Goal: Task Accomplishment & Management: Complete application form

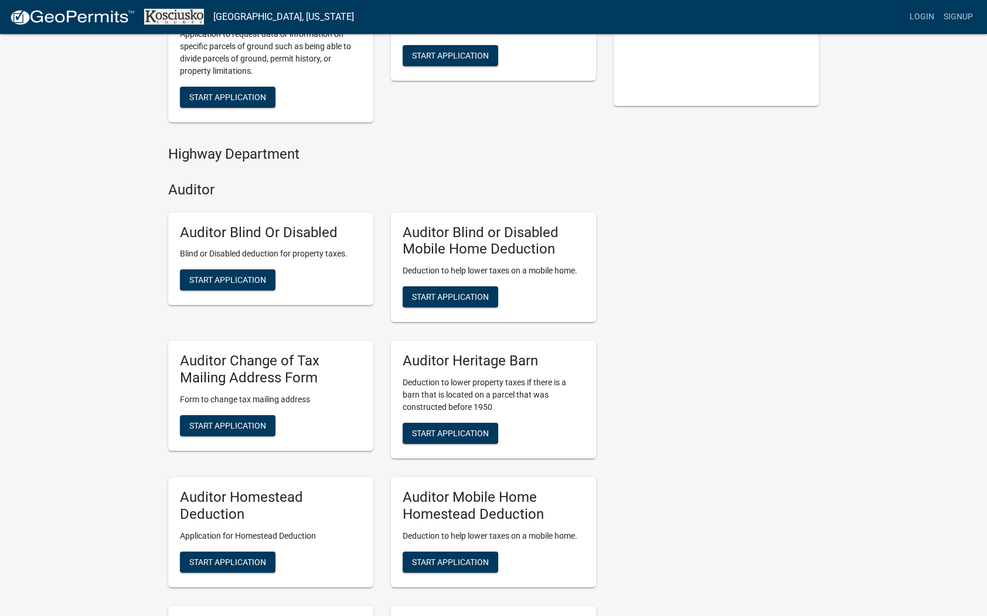
scroll to position [319, 0]
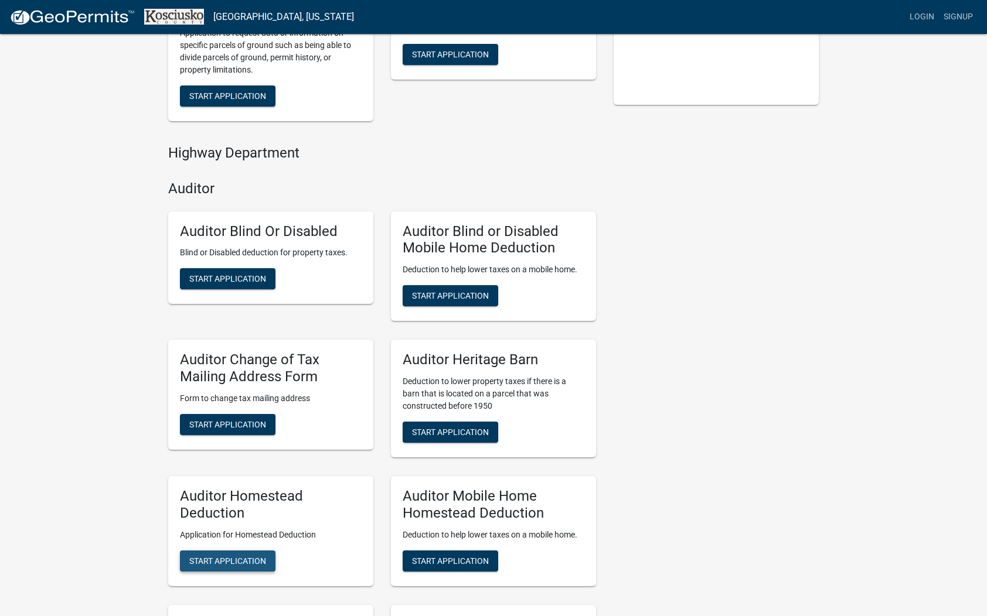
click at [221, 561] on span "Start Application" at bounding box center [227, 560] width 77 height 9
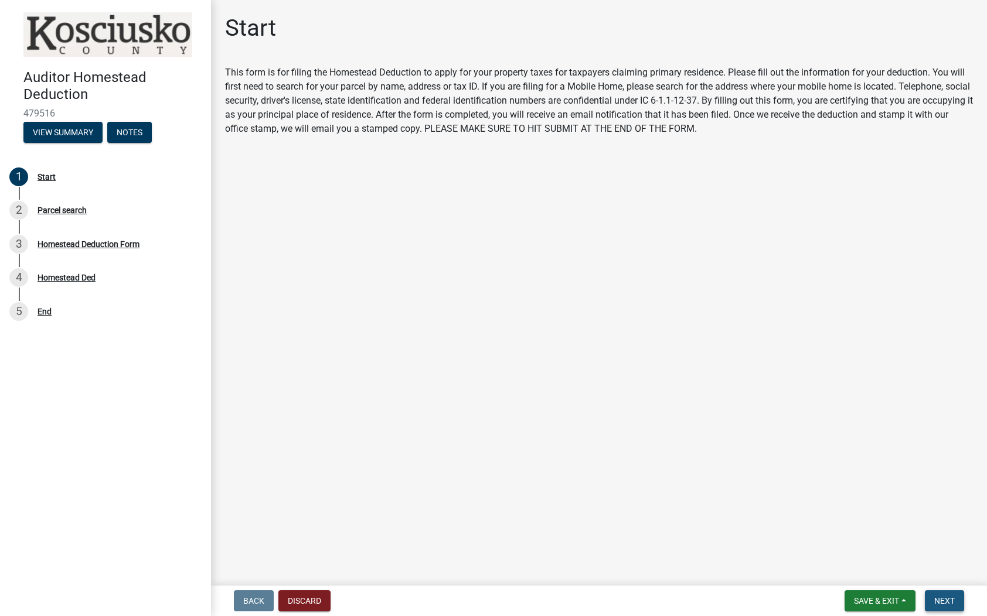
click at [943, 596] on span "Next" at bounding box center [944, 600] width 21 height 9
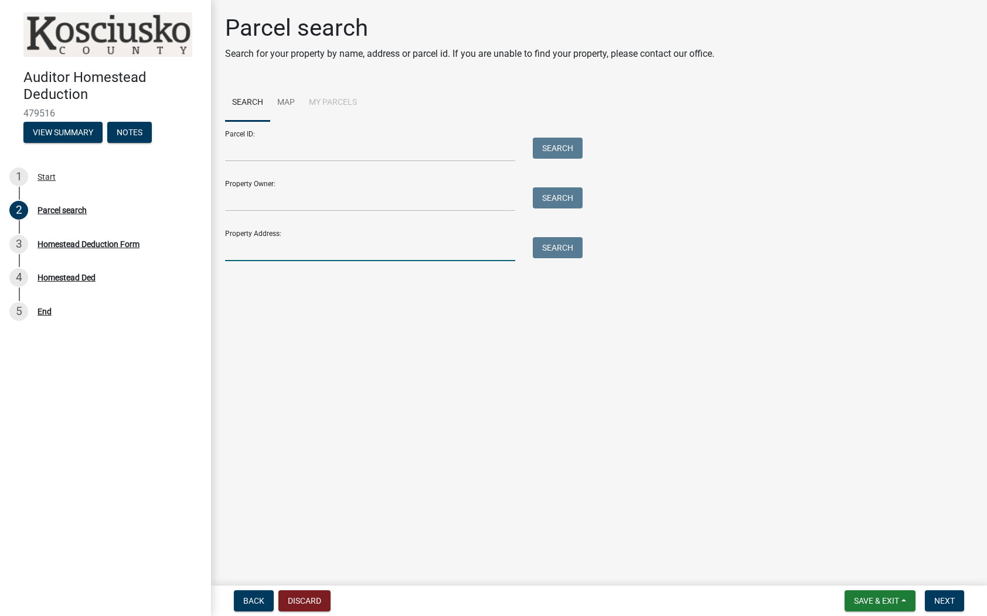
click at [289, 246] on input "Property Address:" at bounding box center [370, 249] width 290 height 24
type input "[STREET_ADDRESS][PERSON_NAME][PERSON_NAME]"
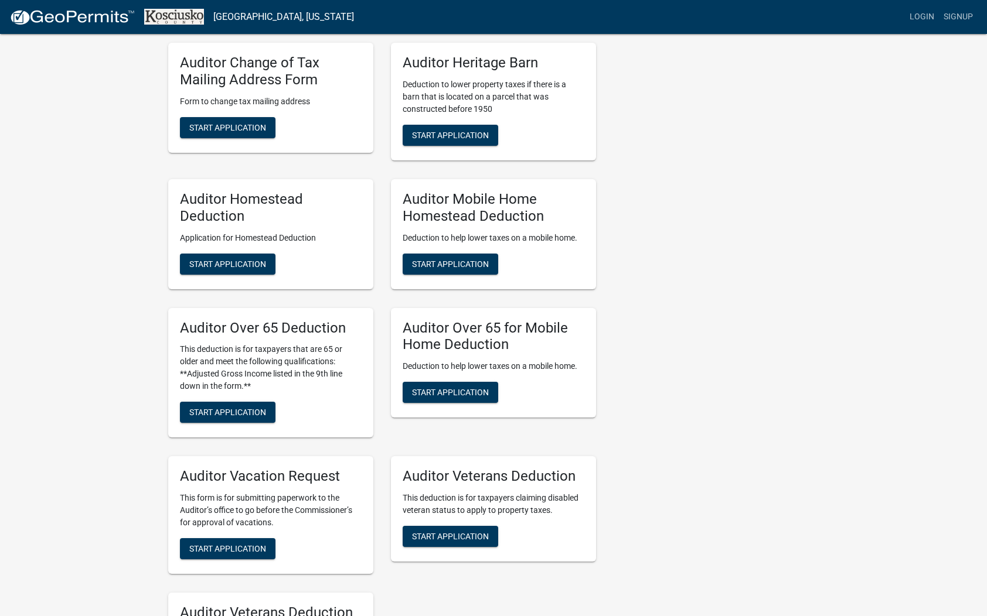
scroll to position [618, 0]
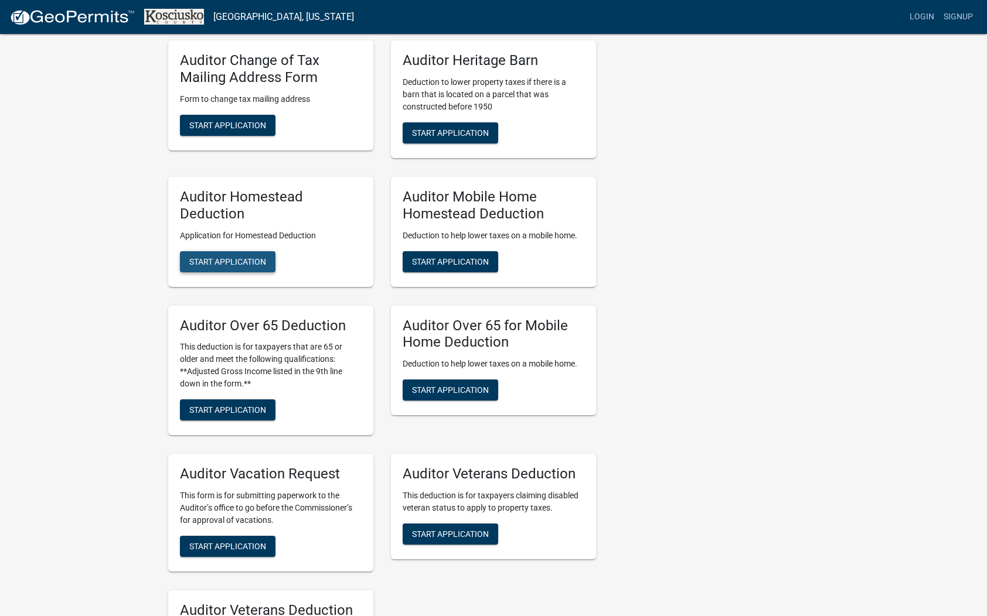
click at [240, 260] on span "Start Application" at bounding box center [227, 261] width 77 height 9
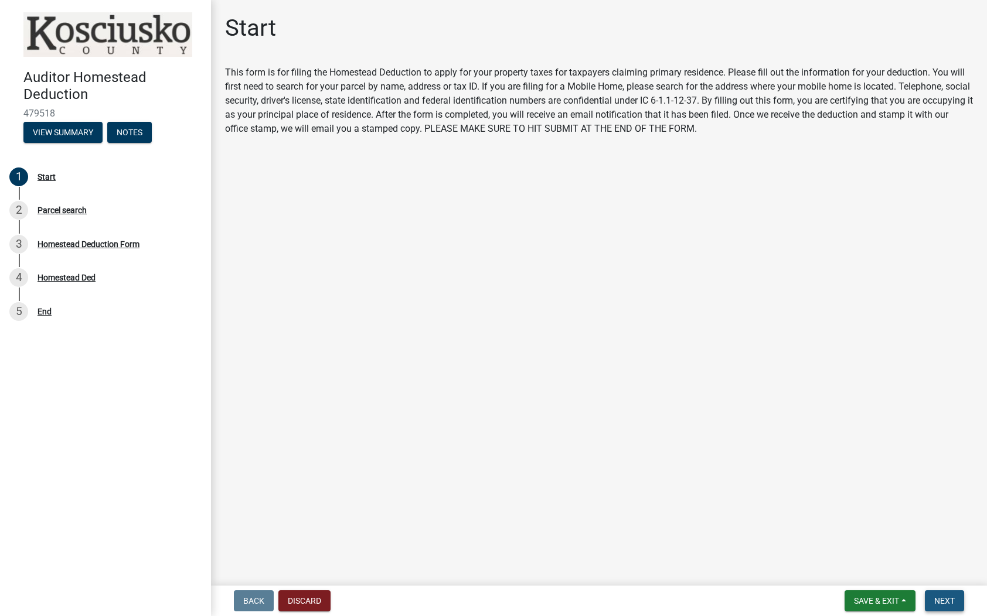
click at [949, 600] on span "Next" at bounding box center [944, 600] width 21 height 9
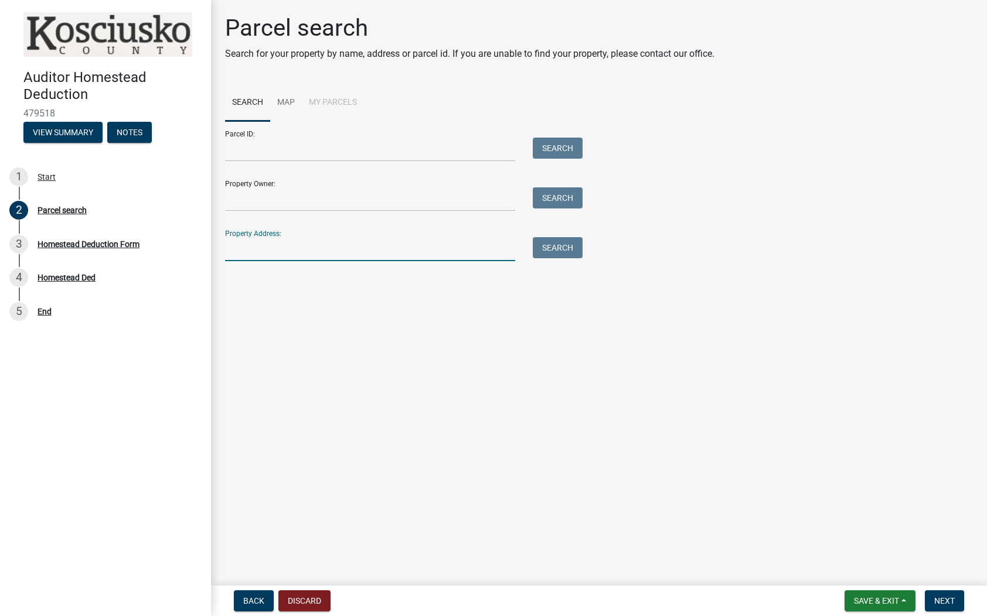
click at [329, 250] on input "Property Address:" at bounding box center [370, 249] width 290 height 24
type input "[STREET_ADDRESS][PERSON_NAME][PERSON_NAME]"
click at [555, 248] on button "Search" at bounding box center [558, 247] width 50 height 21
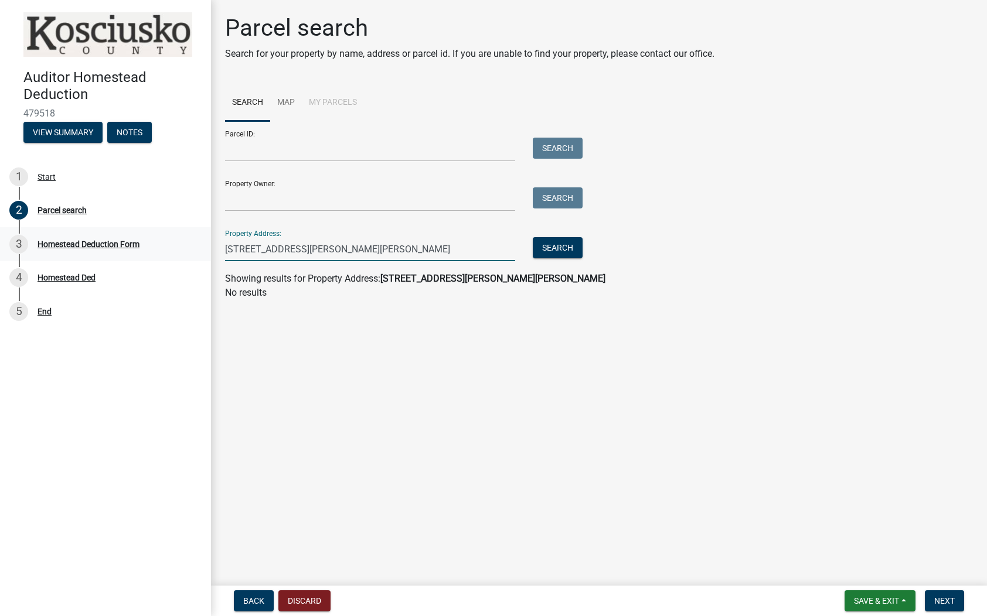
drag, startPoint x: 438, startPoint y: 247, endPoint x: 145, endPoint y: 235, distance: 293.2
click at [145, 235] on div "Auditor Homestead Deduction 479518 View Summary Notes 1 Start 2 Parcel search 3…" at bounding box center [493, 308] width 987 height 616
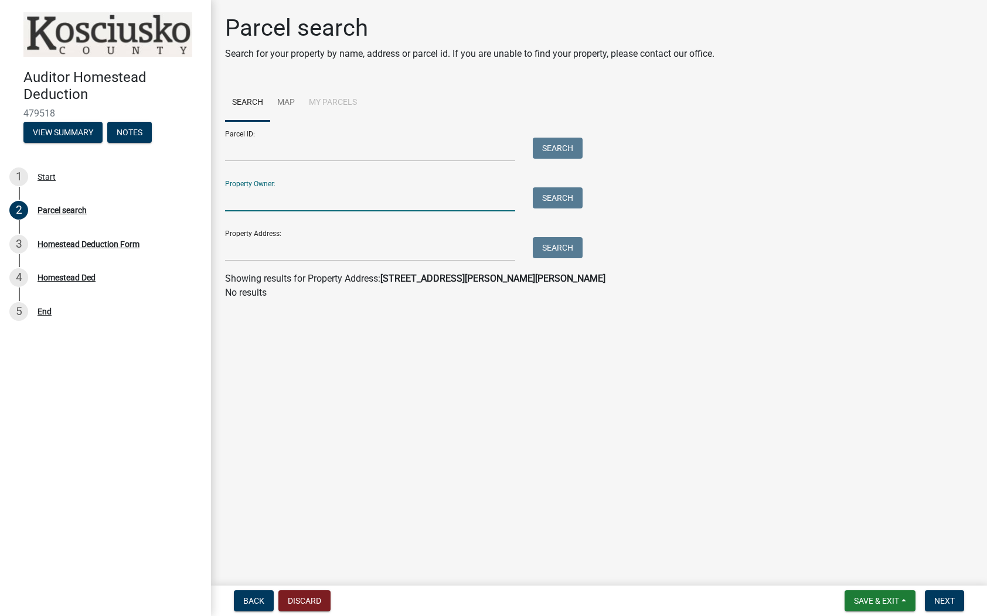
drag, startPoint x: 238, startPoint y: 192, endPoint x: 239, endPoint y: 198, distance: 6.0
click at [238, 195] on input "Property Owner:" at bounding box center [370, 199] width 290 height 24
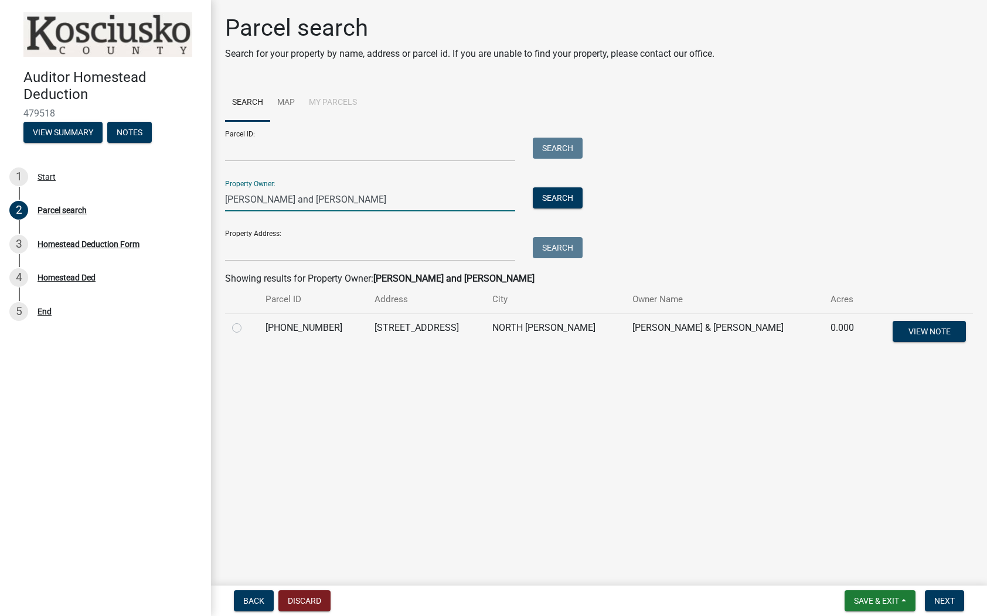
type input "[PERSON_NAME] and [PERSON_NAME]"
click at [246, 321] on label at bounding box center [246, 321] width 0 height 0
click at [246, 329] on input "radio" at bounding box center [250, 325] width 8 height 8
radio input "true"
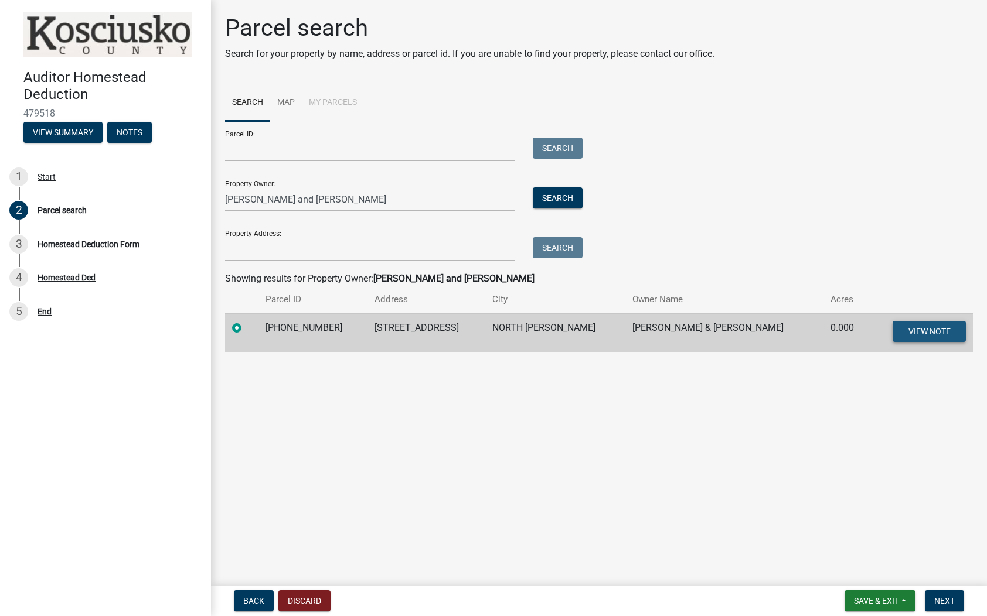
click at [937, 334] on span "View Note" at bounding box center [929, 330] width 42 height 9
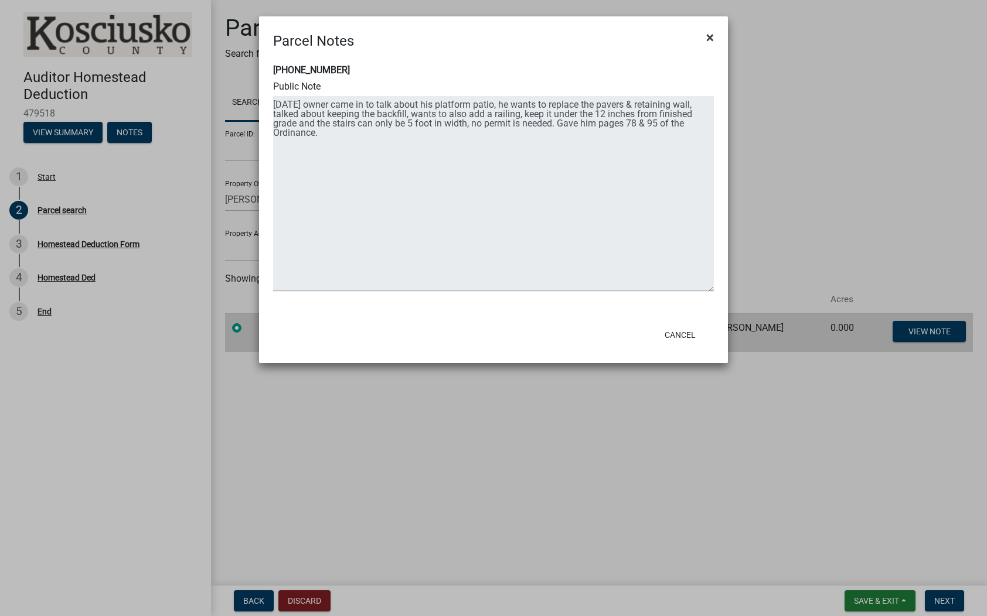
click at [710, 38] on span "×" at bounding box center [710, 37] width 8 height 16
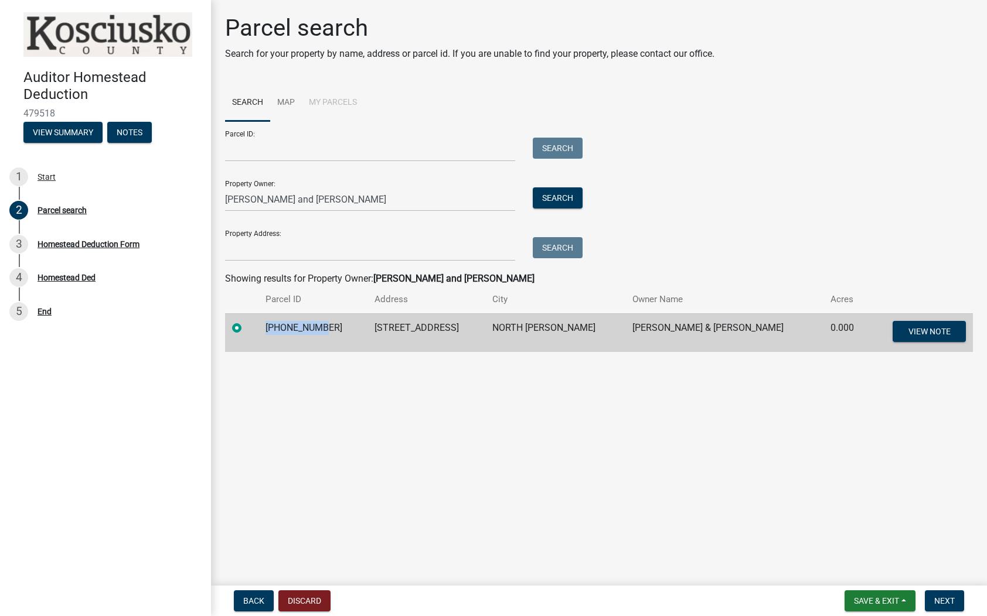
drag, startPoint x: 327, startPoint y: 327, endPoint x: 265, endPoint y: 325, distance: 62.1
click at [265, 325] on td "[PHONE_NUMBER]" at bounding box center [312, 332] width 109 height 39
copy td "[PHONE_NUMBER]"
click at [950, 602] on span "Next" at bounding box center [944, 600] width 21 height 9
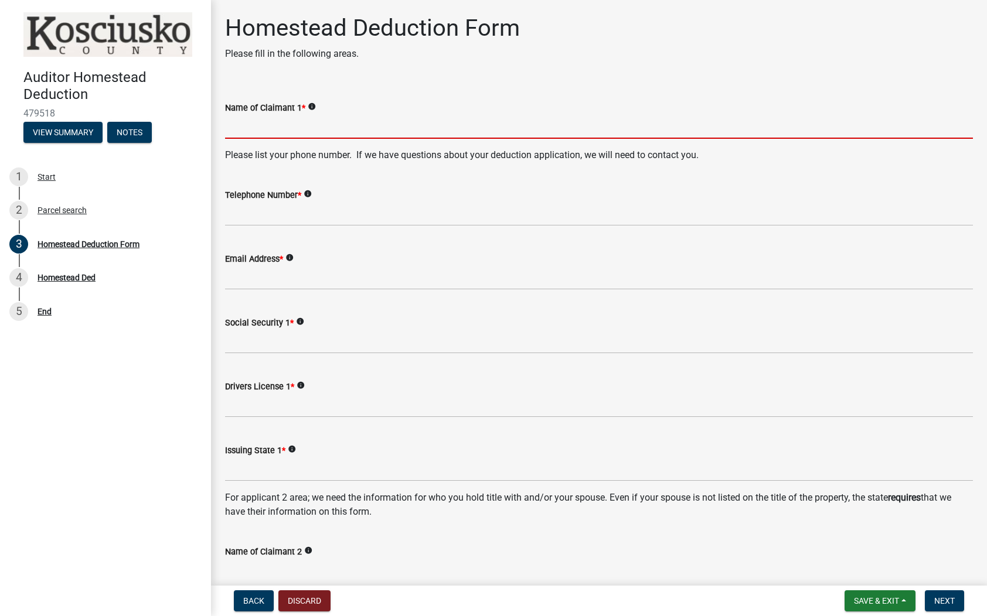
click at [358, 129] on input "Name of Claimant 1 *" at bounding box center [599, 127] width 748 height 24
type input "[PERSON_NAME]"
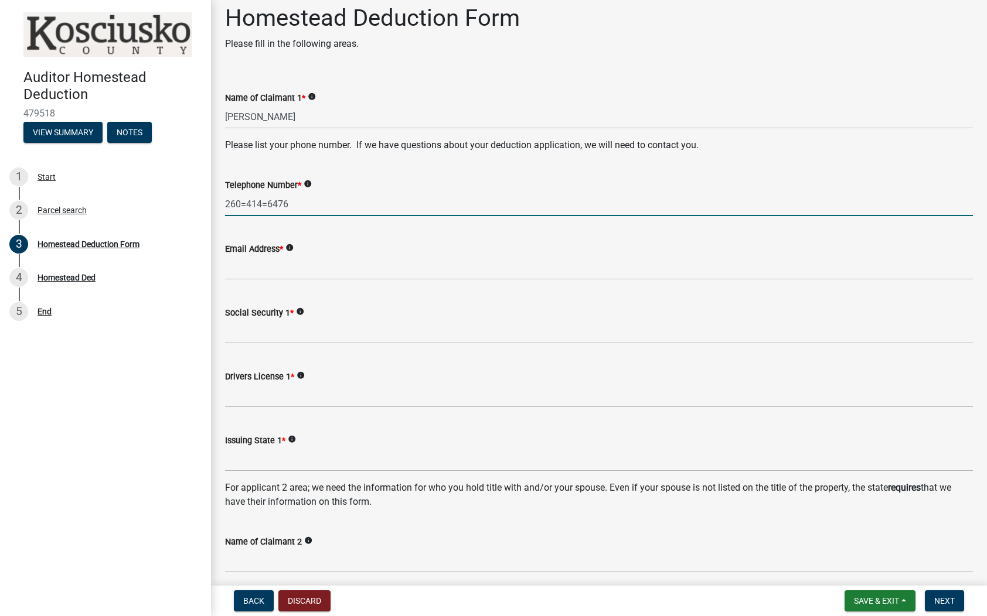
scroll to position [13, 0]
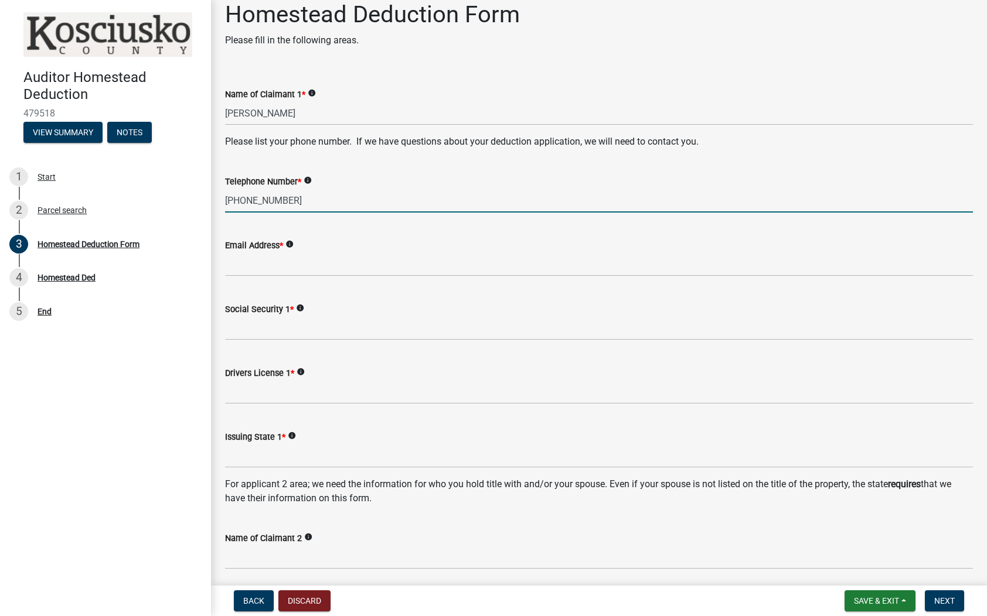
type input "[PHONE_NUMBER]"
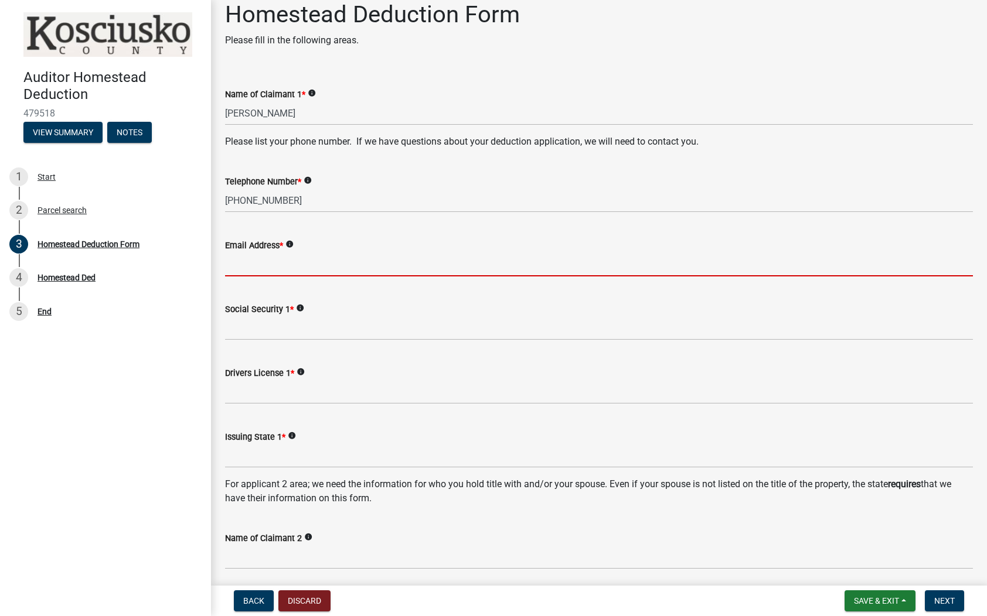
click at [309, 269] on input "Email Address *" at bounding box center [599, 265] width 748 height 24
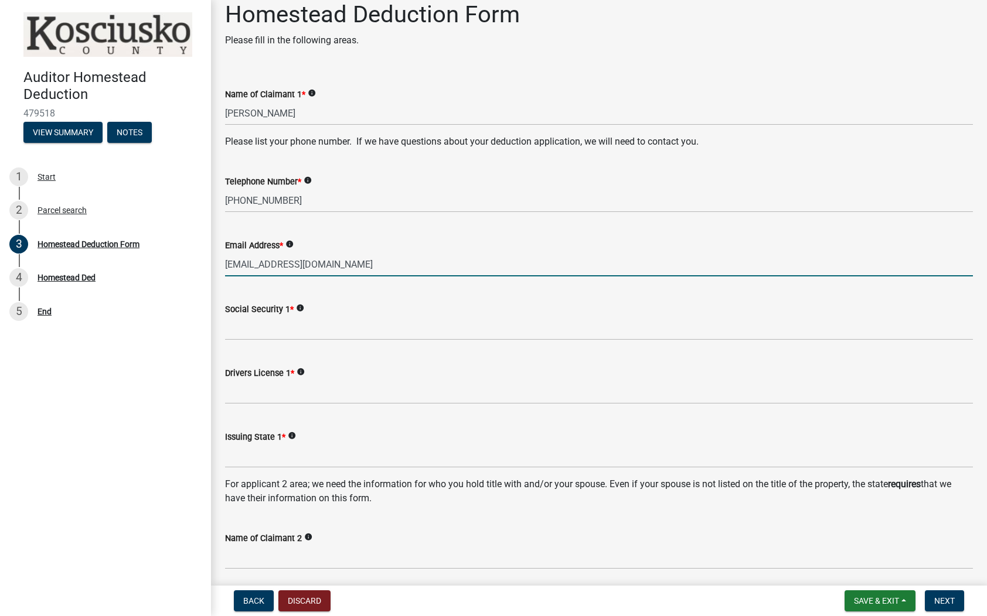
type input "[EMAIL_ADDRESS][DOMAIN_NAME]"
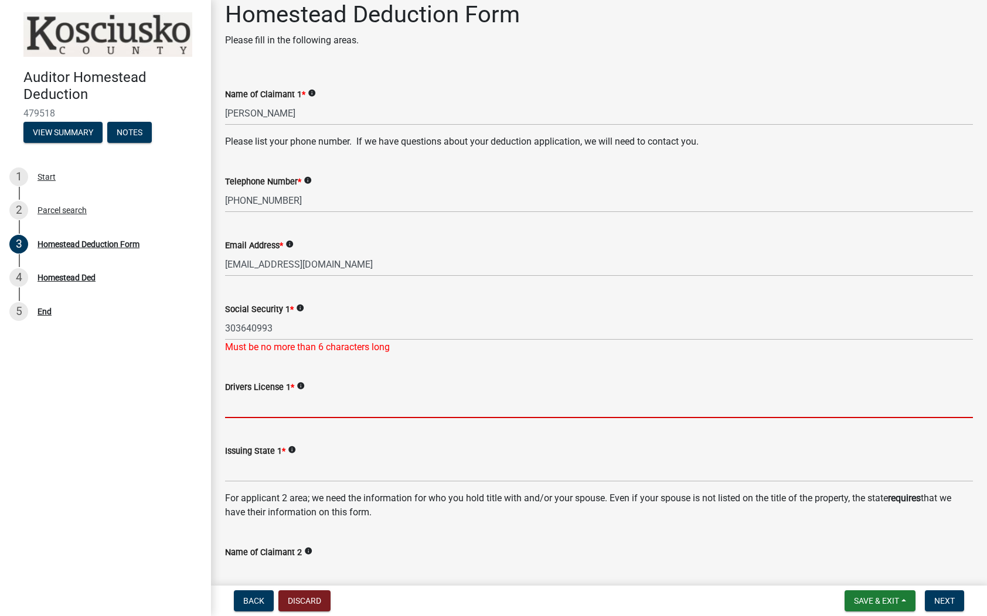
click at [307, 394] on input "Drivers License 1 *" at bounding box center [599, 406] width 748 height 24
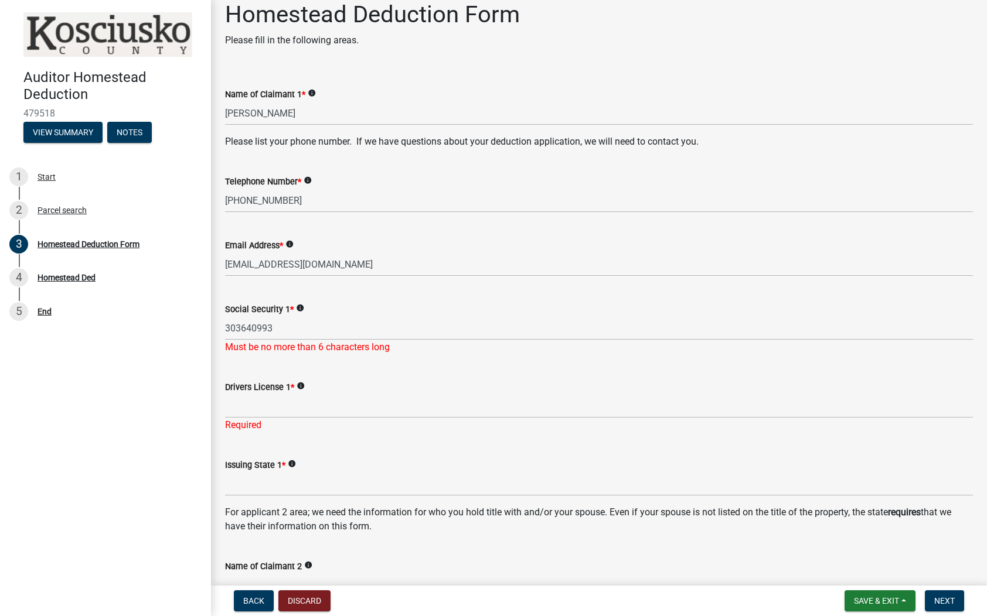
click at [299, 309] on icon "info" at bounding box center [300, 308] width 8 height 8
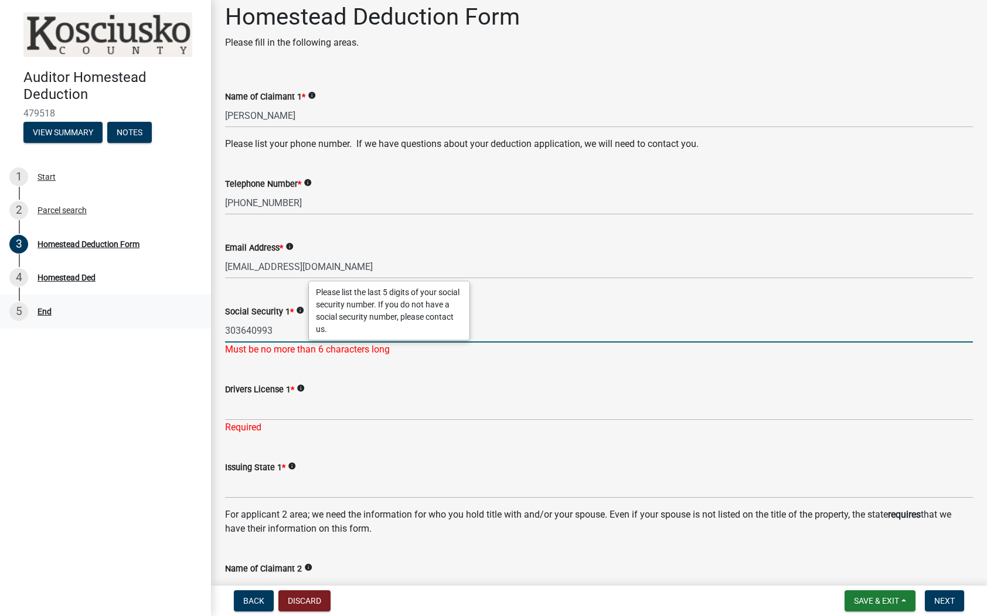
drag, startPoint x: 287, startPoint y: 333, endPoint x: 189, endPoint y: 325, distance: 98.8
click at [189, 325] on div "Auditor Homestead Deduction 479518 View Summary Notes 1 Start 2 Parcel search 3…" at bounding box center [493, 308] width 987 height 616
type input "40993"
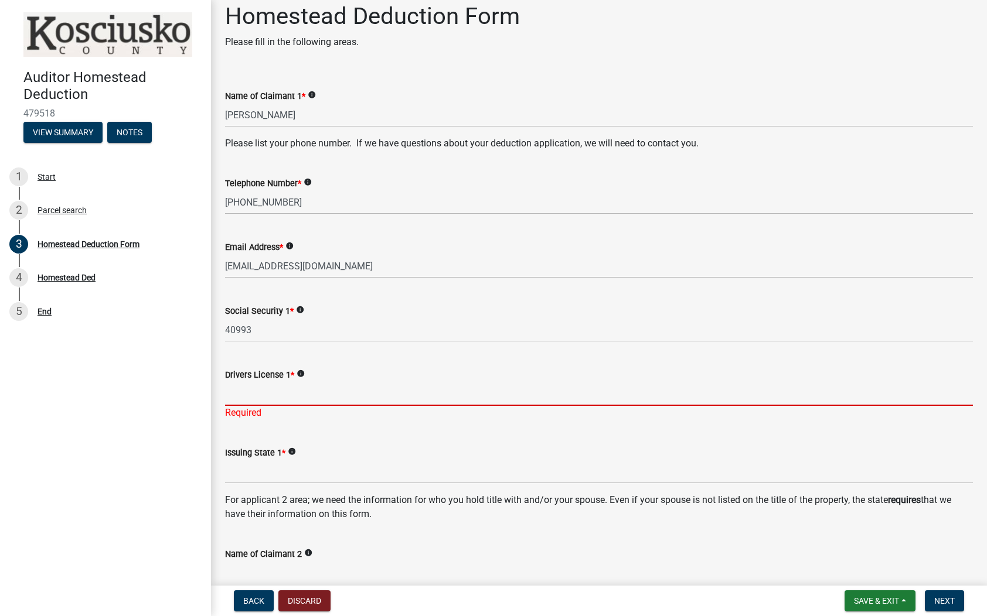
click at [322, 414] on div "Drivers License 1 * info Required" at bounding box center [599, 386] width 748 height 69
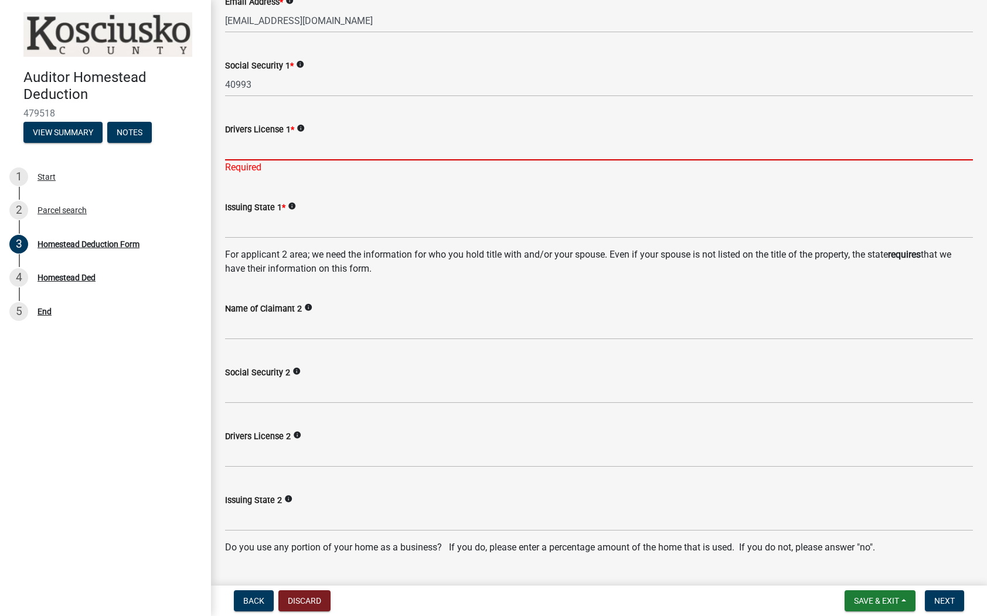
scroll to position [264, 0]
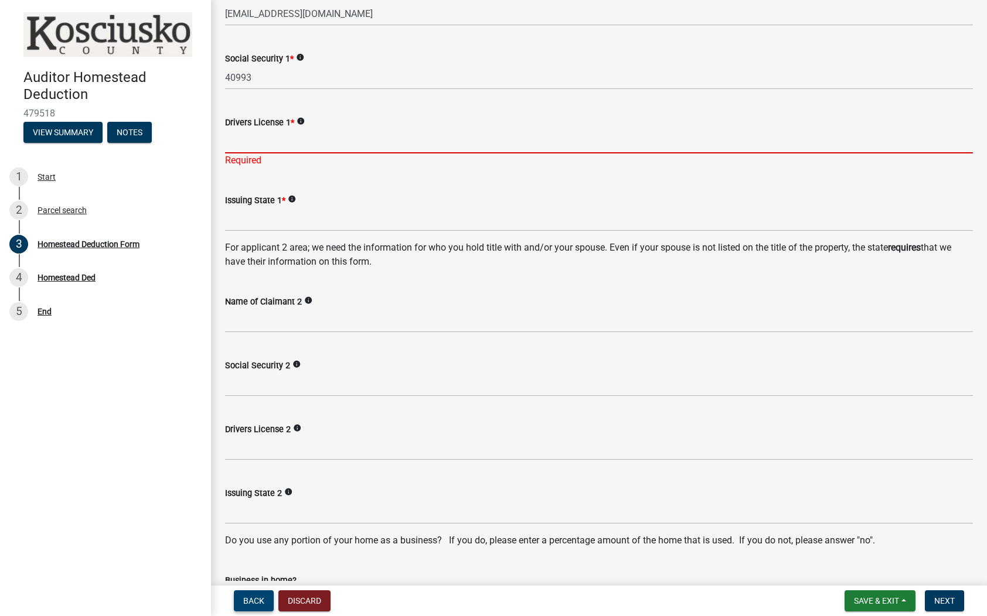
click at [239, 602] on button "Back" at bounding box center [254, 601] width 40 height 21
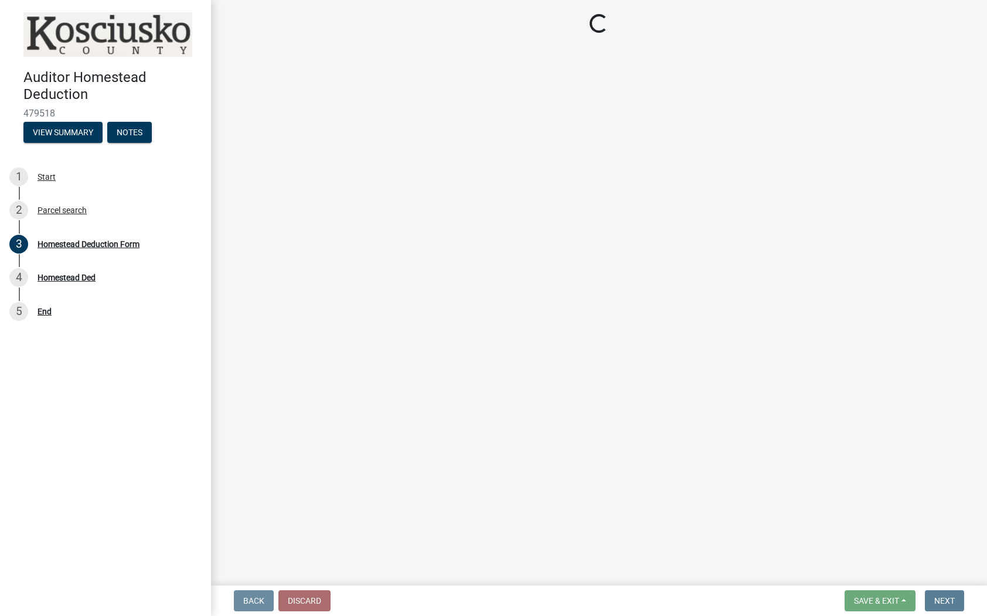
scroll to position [0, 0]
